Goal: Navigation & Orientation: Go to known website

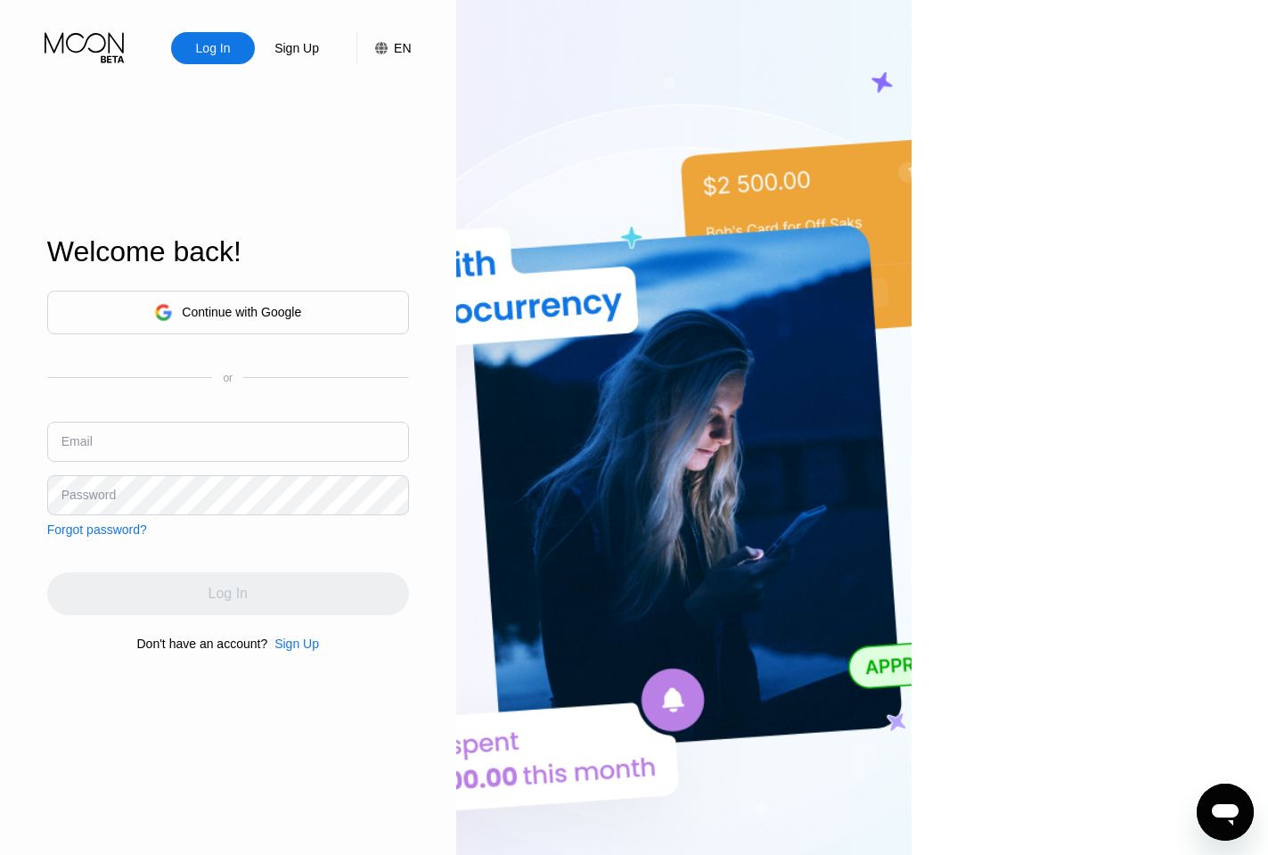
click at [411, 50] on div "EN" at bounding box center [402, 48] width 17 height 14
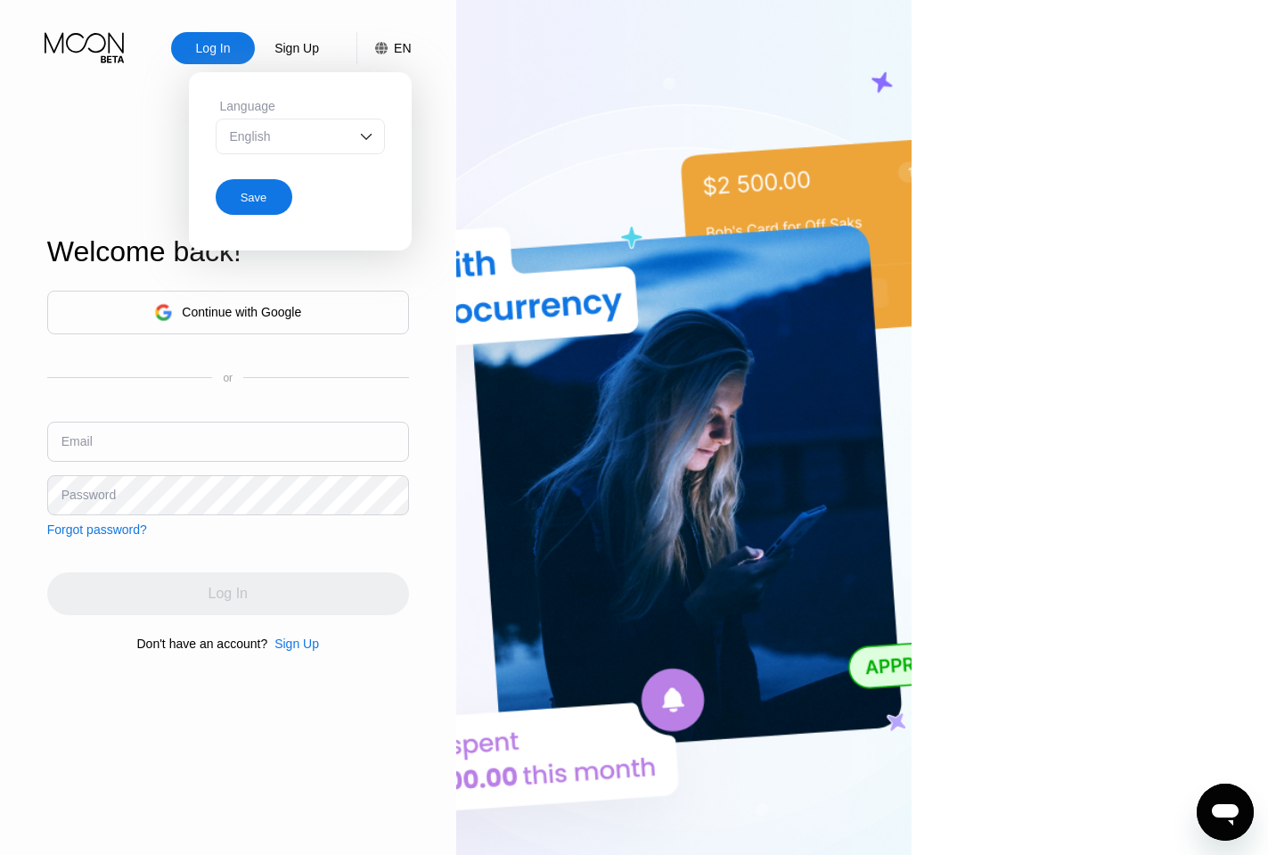
click at [349, 144] on div "English" at bounding box center [287, 136] width 123 height 14
click at [668, 106] on img at bounding box center [684, 470] width 456 height 940
click at [86, 50] on icon at bounding box center [86, 47] width 83 height 31
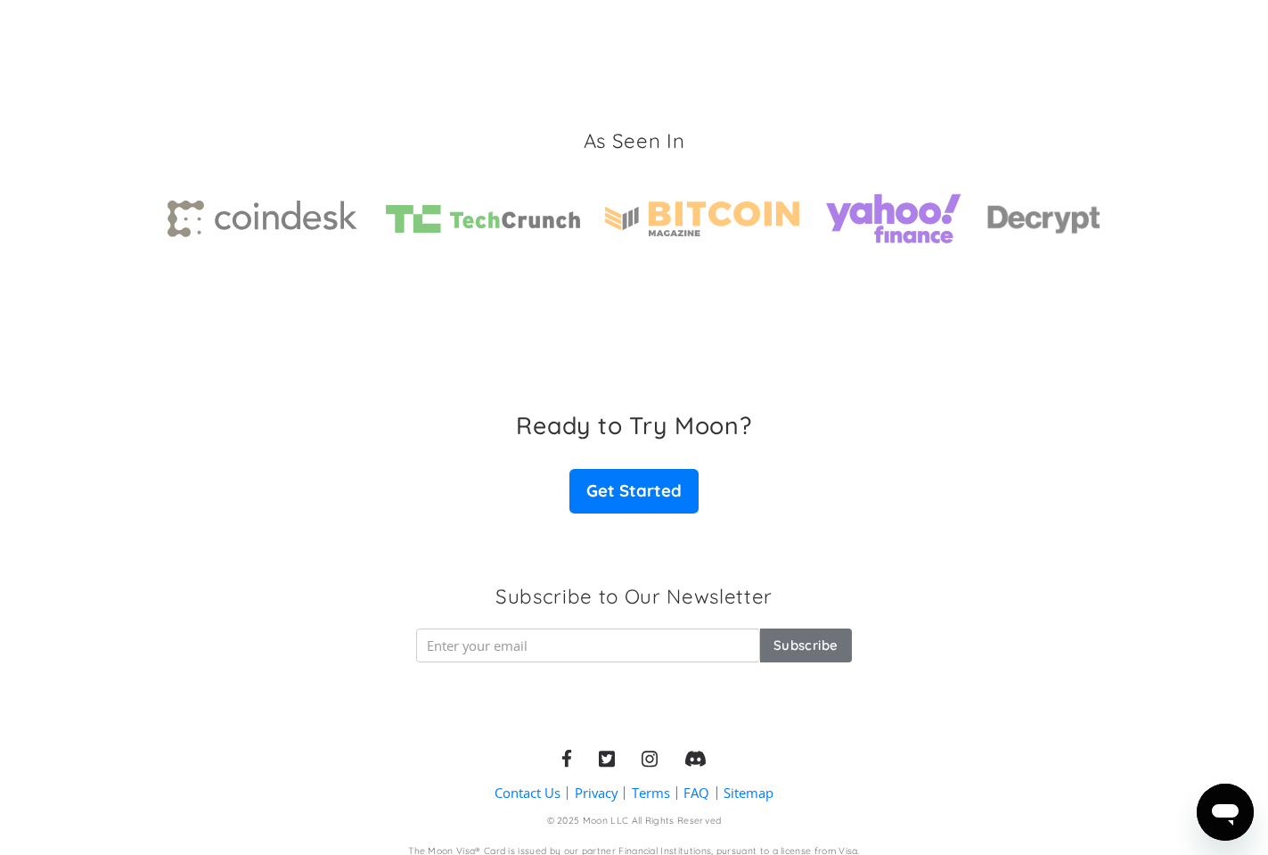
scroll to position [2635, 0]
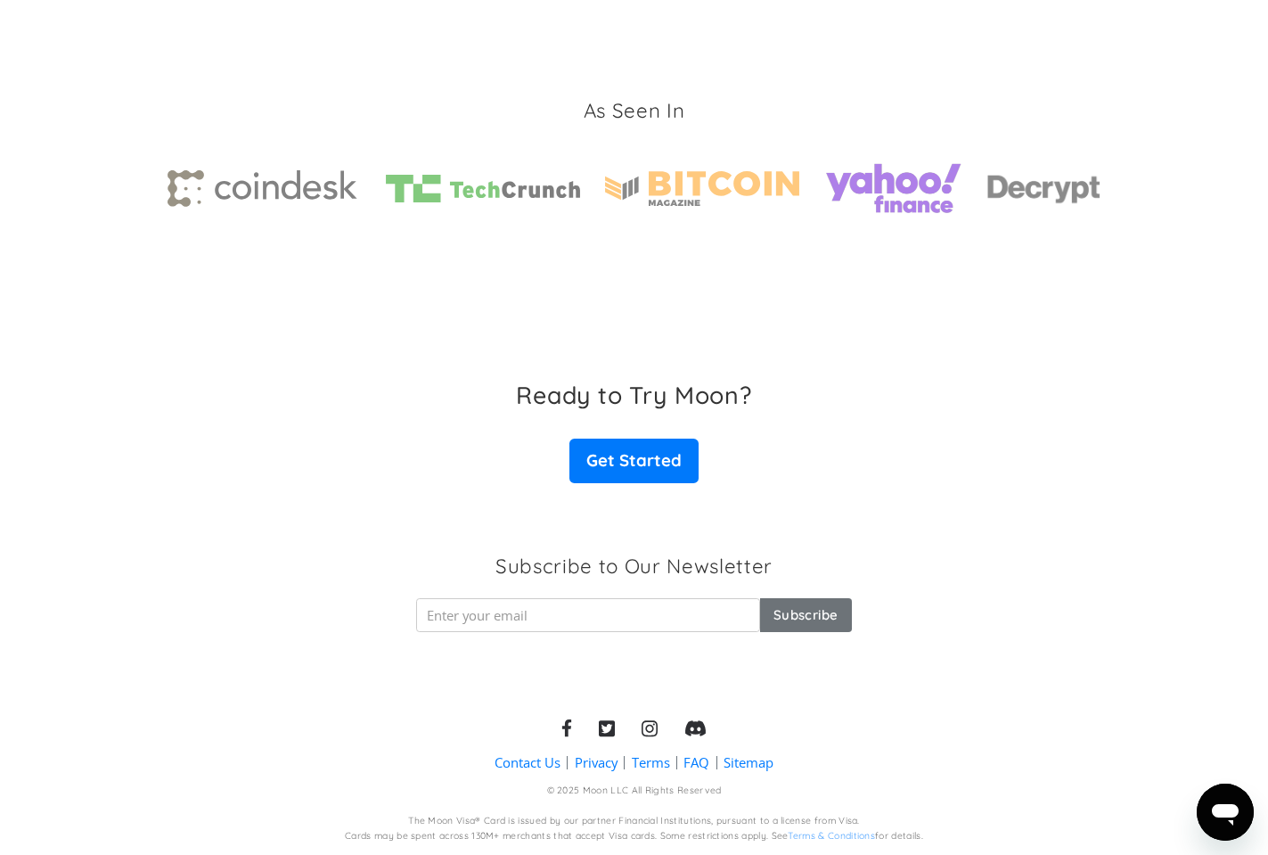
click at [439, 560] on div "Subscribe to Our Newsletter Subscribe Thank you! Your subscription has been don…" at bounding box center [633, 599] width 435 height 92
click at [1021, 366] on div "Ready to Try Moon? Get Started" at bounding box center [634, 432] width 1268 height 172
